Goal: Contribute content: Add original content to the website for others to see

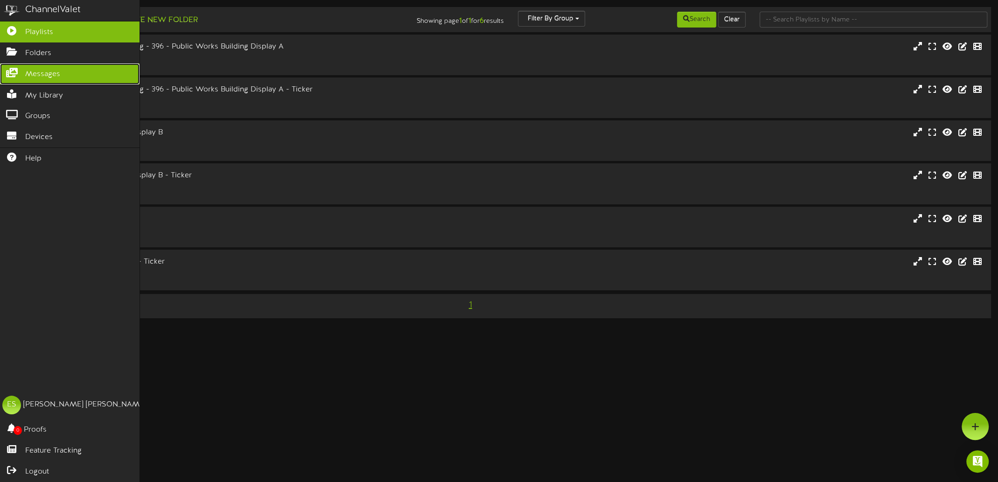
click at [23, 71] on link "Messages" at bounding box center [70, 73] width 140 height 21
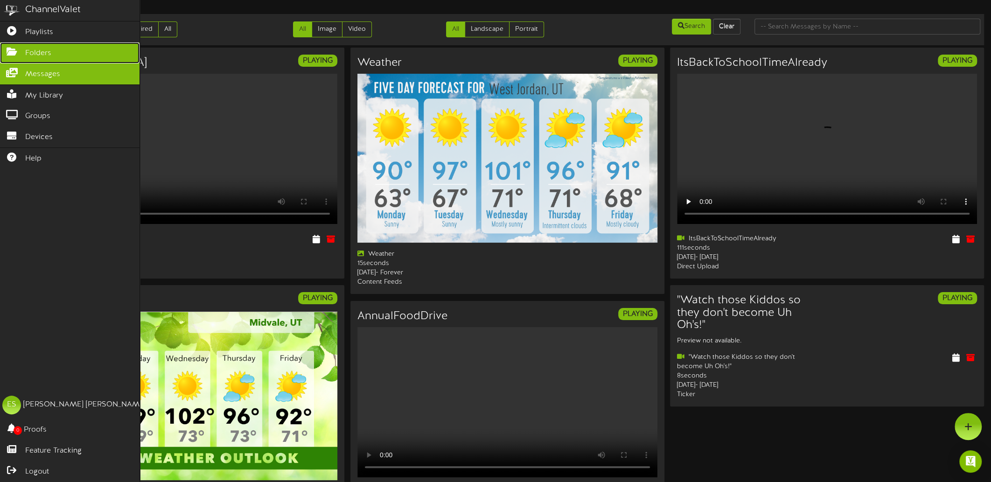
click at [12, 50] on icon at bounding box center [11, 50] width 23 height 7
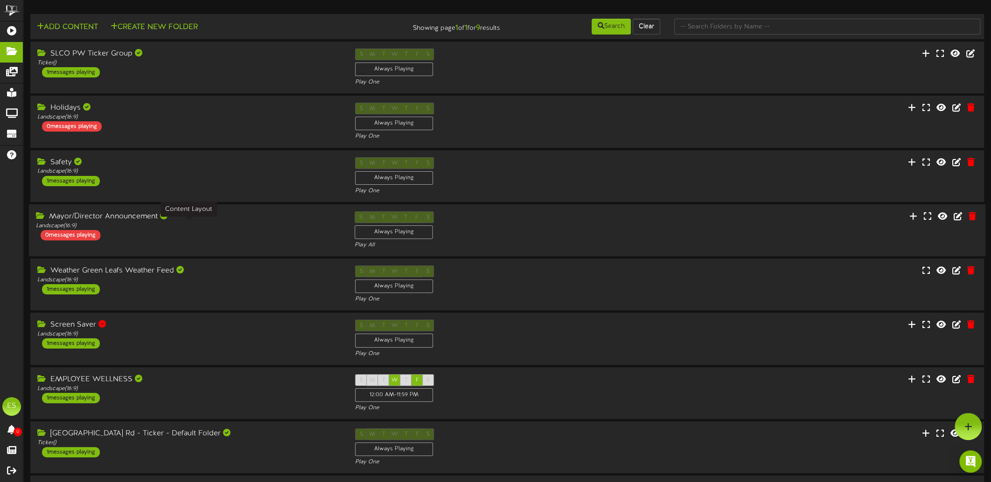
click at [184, 225] on div "Landscape ( 16:9 )" at bounding box center [188, 226] width 305 height 8
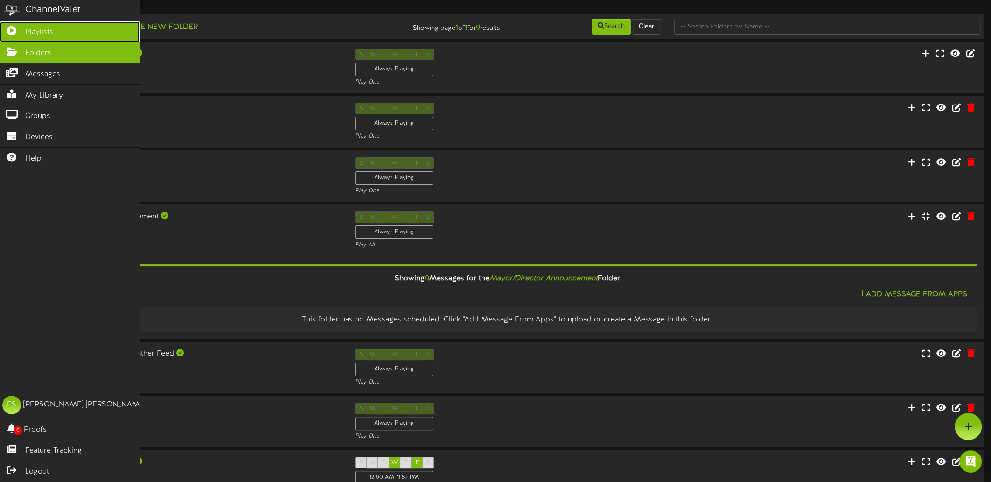
click at [18, 28] on icon at bounding box center [11, 29] width 23 height 7
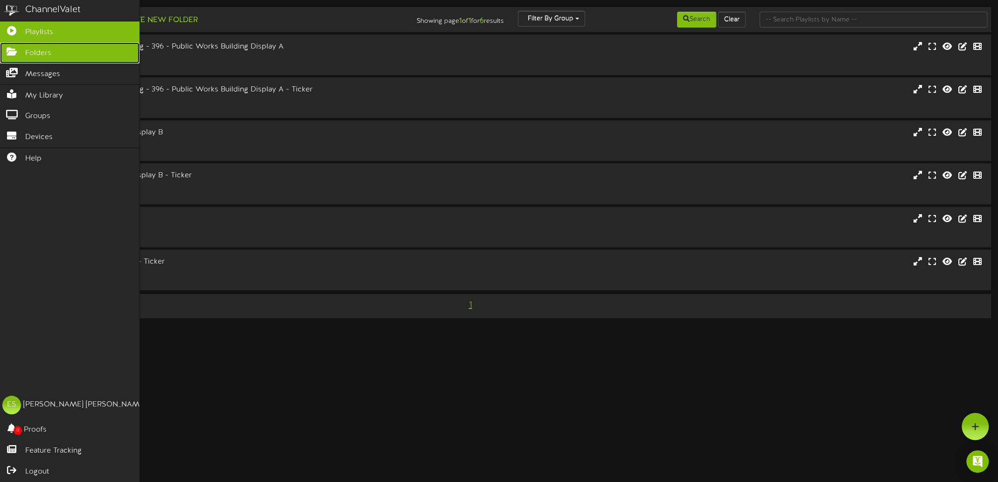
click at [46, 52] on span "Folders" at bounding box center [38, 53] width 26 height 11
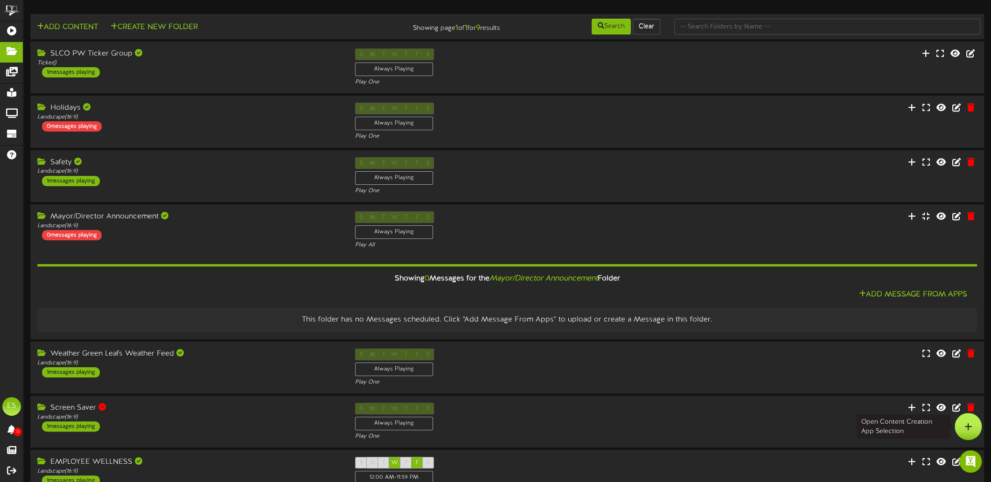
click at [980, 420] on div at bounding box center [968, 426] width 27 height 27
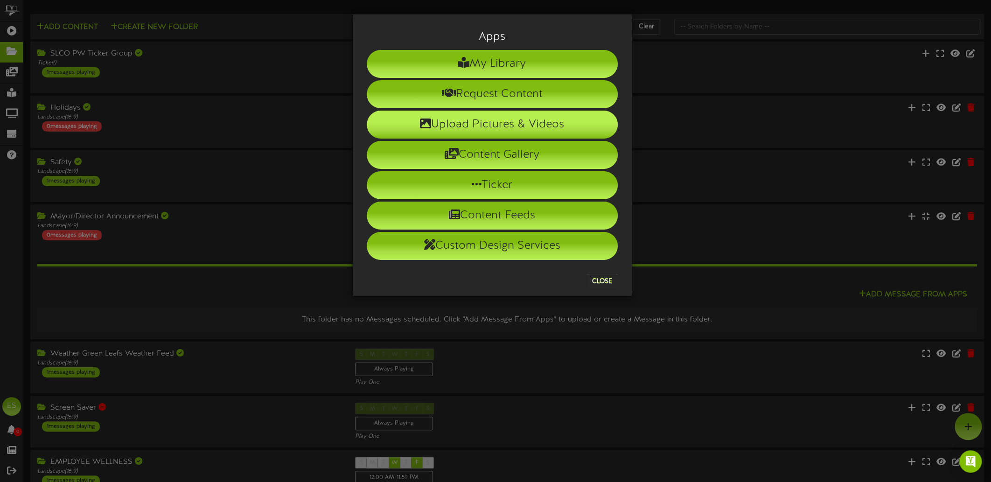
click at [508, 127] on li "Upload Pictures & Videos" at bounding box center [492, 125] width 251 height 28
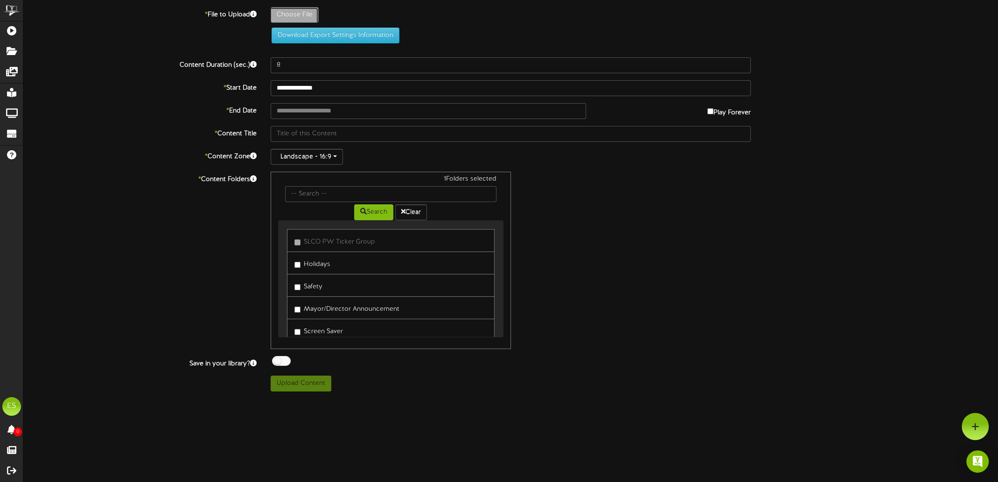
type input "**********"
type input "EPICcheck-InInsights"
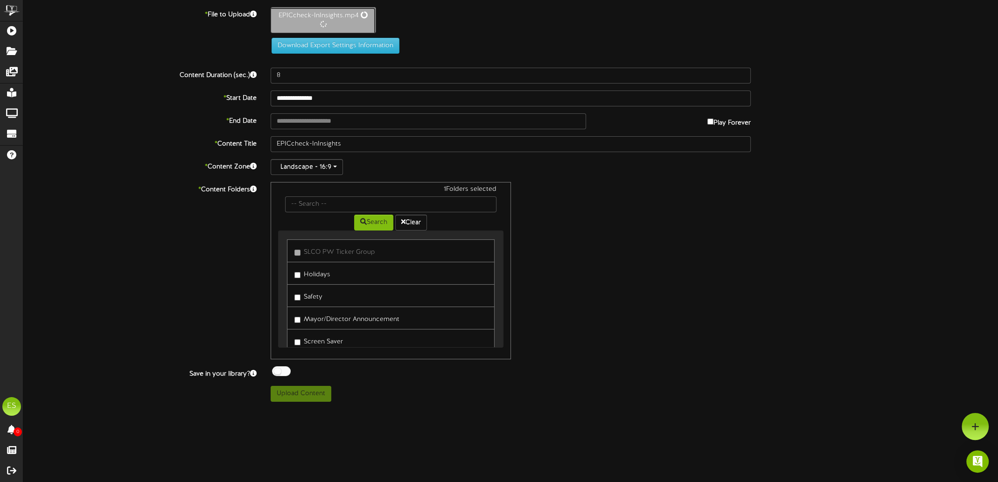
type input "25"
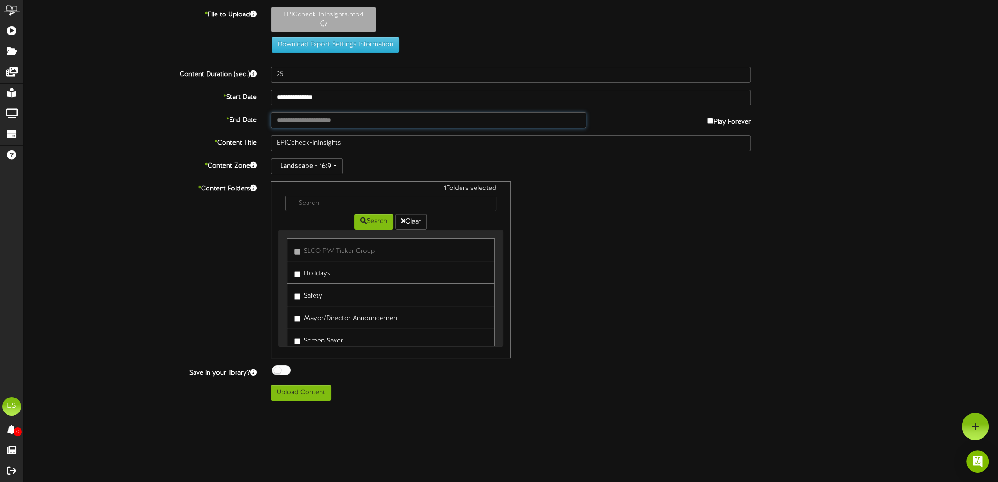
click at [342, 117] on input "text" at bounding box center [428, 120] width 315 height 16
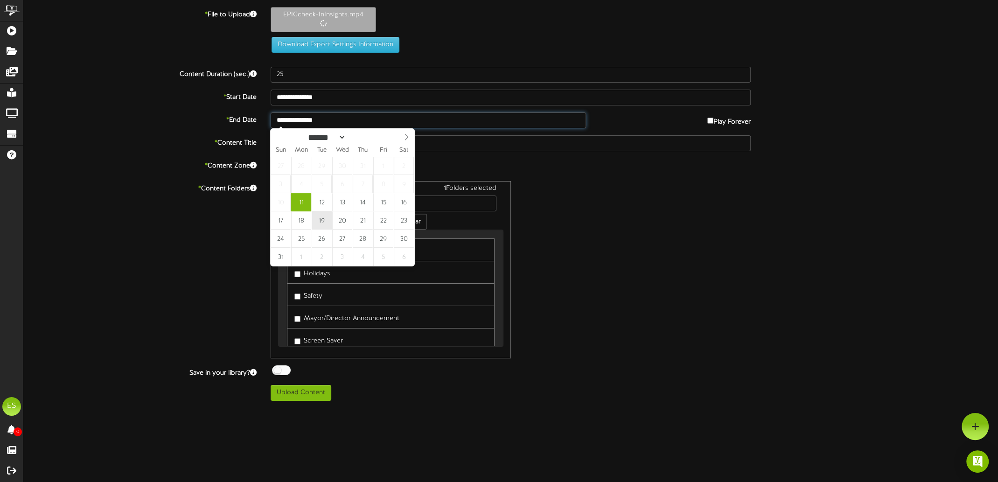
type input "**********"
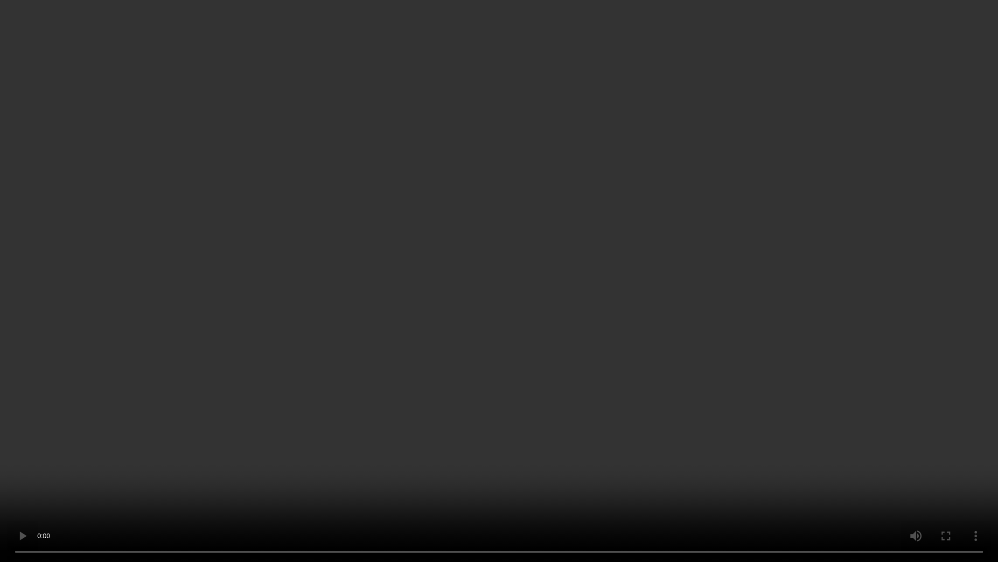
click at [917, 67] on video "Your browser does not support HTML5 video." at bounding box center [499, 281] width 998 height 562
